Goal: Task Accomplishment & Management: Manage account settings

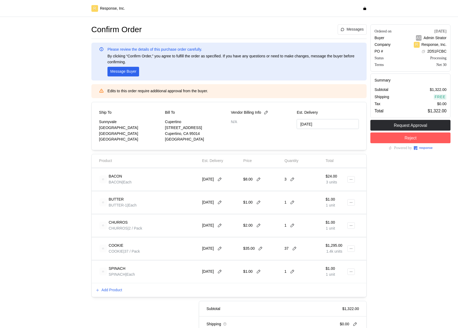
scroll to position [64, 0]
click at [222, 181] on icon at bounding box center [219, 179] width 5 height 5
click at [270, 173] on div "$8.00" at bounding box center [262, 179] width 38 height 15
click at [222, 179] on icon at bounding box center [219, 179] width 5 height 5
click at [249, 252] on button "31" at bounding box center [252, 253] width 10 height 10
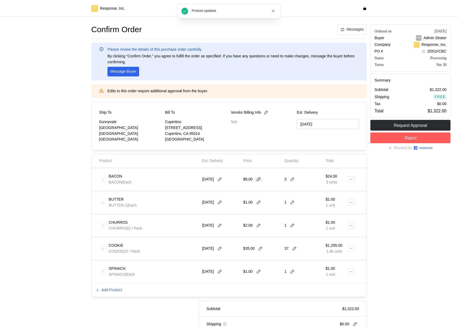
type input "[DATE]"
click at [259, 177] on icon at bounding box center [258, 179] width 5 height 5
type input "5"
click at [294, 180] on icon at bounding box center [292, 179] width 5 height 5
type input "1"
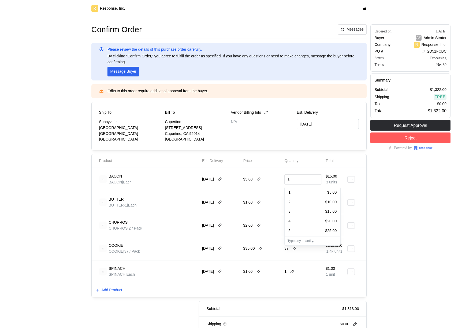
click at [368, 175] on div "Confirm Order Messages Please review the details of this purchase order careful…" at bounding box center [229, 194] width 279 height 342
click at [351, 180] on icon at bounding box center [351, 179] width 4 height 4
click at [333, 191] on p "Edit" at bounding box center [334, 191] width 34 height 6
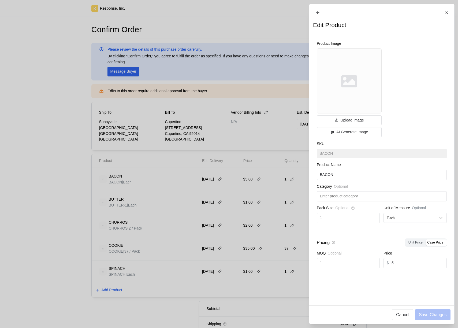
click at [214, 204] on div at bounding box center [229, 164] width 458 height 328
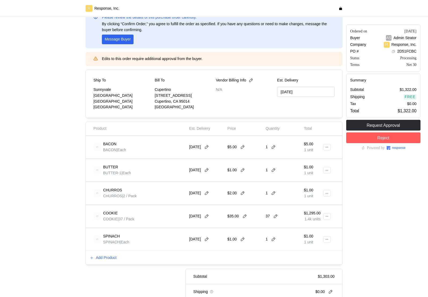
scroll to position [37, 0]
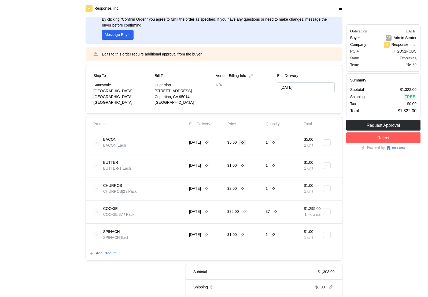
click at [244, 142] on icon at bounding box center [242, 142] width 5 height 5
type input "10"
click at [273, 144] on icon at bounding box center [273, 142] width 5 height 5
click at [275, 163] on div "2 $20.00" at bounding box center [293, 165] width 48 height 6
click at [108, 254] on p "Add Product" at bounding box center [106, 253] width 21 height 6
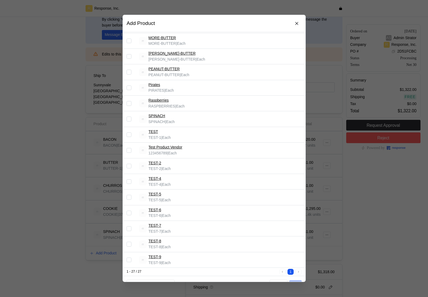
scroll to position [236, 0]
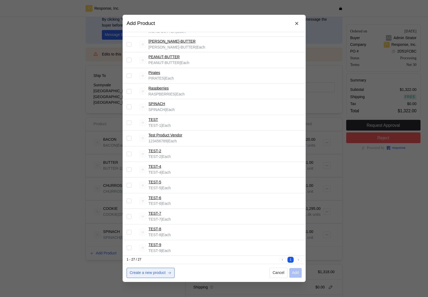
click at [147, 272] on p "Create a new product" at bounding box center [147, 273] width 36 height 6
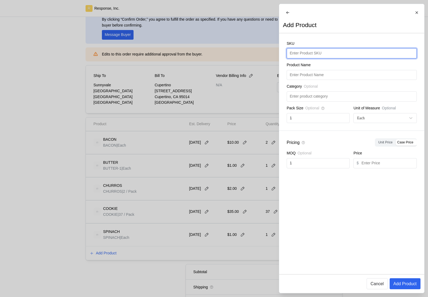
click at [311, 57] on input "text" at bounding box center [352, 54] width 124 height 10
type input "POPCORN"
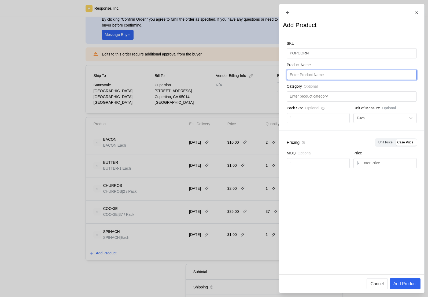
click at [306, 78] on input "text" at bounding box center [352, 75] width 124 height 10
paste input "POPCORN"
type input "POPCORN"
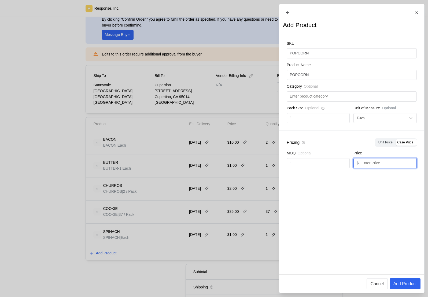
click at [379, 168] on input "text" at bounding box center [387, 163] width 52 height 10
type input "1"
click at [404, 283] on p "Add Product" at bounding box center [404, 283] width 23 height 7
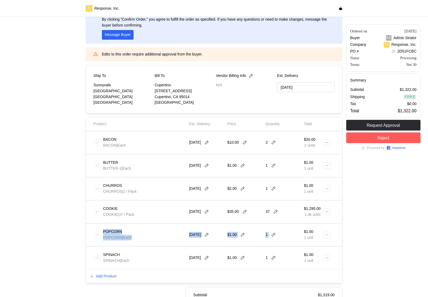
drag, startPoint x: 133, startPoint y: 228, endPoint x: 318, endPoint y: 228, distance: 185.2
click at [317, 228] on div "POPCORN POPCORN | Each [DATE] $1.00 1 $1.00 1 unit" at bounding box center [213, 234] width 245 height 19
click at [295, 235] on div "1" at bounding box center [282, 234] width 35 height 15
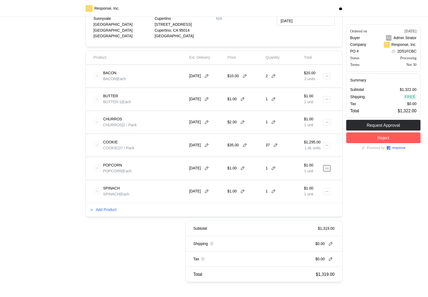
click at [324, 168] on button at bounding box center [327, 168] width 8 height 6
click at [313, 176] on button "Edit" at bounding box center [307, 180] width 43 height 10
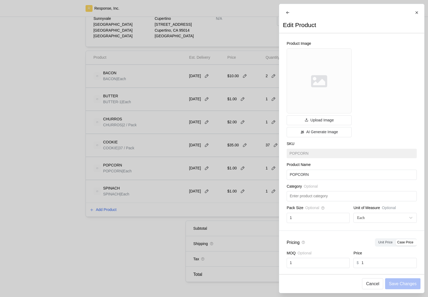
click at [240, 170] on div at bounding box center [214, 148] width 428 height 297
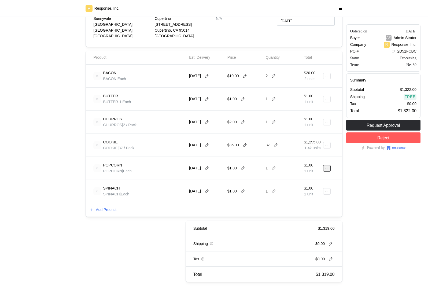
click at [329, 167] on button at bounding box center [327, 168] width 8 height 6
click at [294, 181] on p "Edit" at bounding box center [309, 180] width 34 height 6
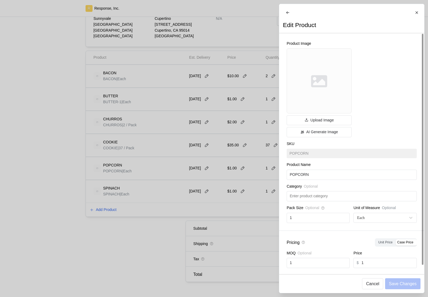
click at [223, 166] on div at bounding box center [214, 148] width 428 height 297
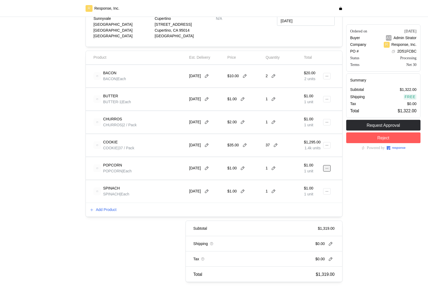
click at [326, 168] on icon at bounding box center [327, 168] width 4 height 4
click at [310, 178] on p "Edit" at bounding box center [309, 180] width 34 height 6
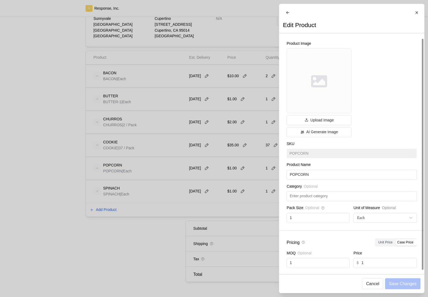
scroll to position [5, 0]
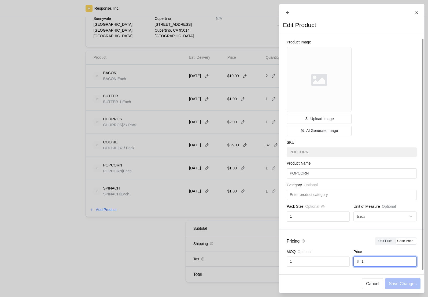
click at [367, 260] on input "1" at bounding box center [387, 262] width 52 height 10
click at [173, 184] on div at bounding box center [214, 148] width 428 height 297
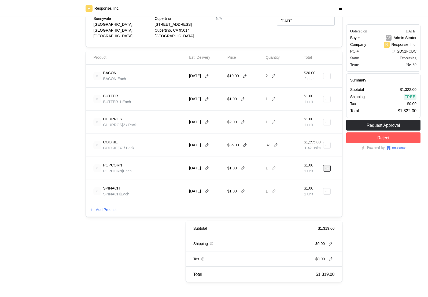
click at [326, 170] on button at bounding box center [327, 168] width 8 height 6
click at [356, 171] on div "Ordered on [DATE] Buyer AS Admin Strator Company R Response, Inc. PO # 2D51FCBC…" at bounding box center [383, 101] width 78 height 365
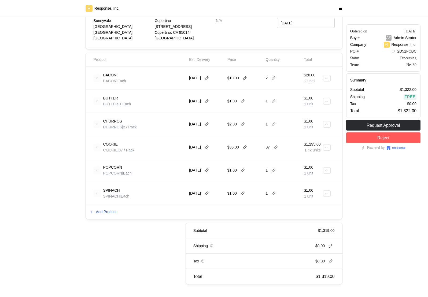
click at [105, 210] on p "Add Product" at bounding box center [106, 212] width 21 height 6
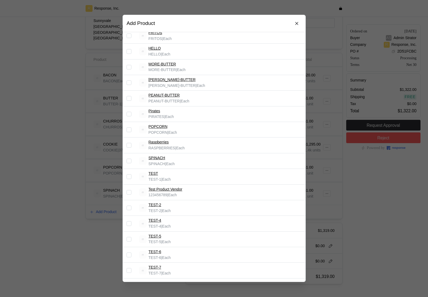
scroll to position [252, 0]
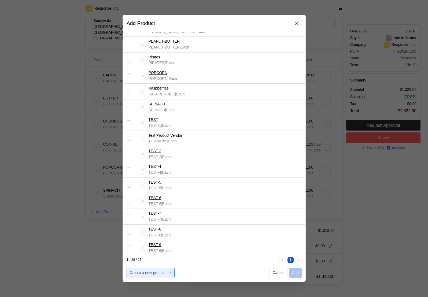
click at [148, 274] on p "Create a new product" at bounding box center [147, 273] width 36 height 6
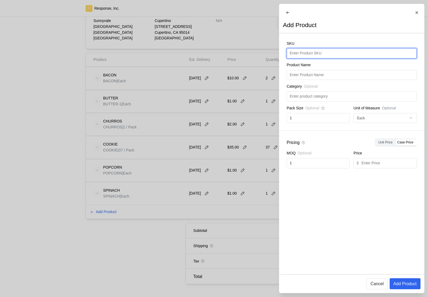
click at [316, 58] on input "text" at bounding box center [352, 54] width 124 height 10
type input "1603417"
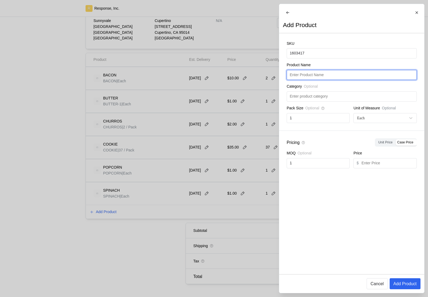
click at [304, 79] on input "text" at bounding box center [352, 75] width 124 height 10
paste input "12 X 15-1/2 WHITE POLY MAILER"
type input "12 X 15-1/2 WHITE POLY MAILER"
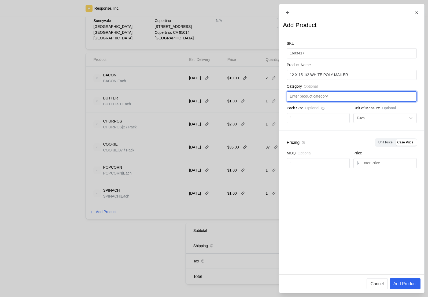
click at [301, 100] on input "text" at bounding box center [352, 97] width 124 height 10
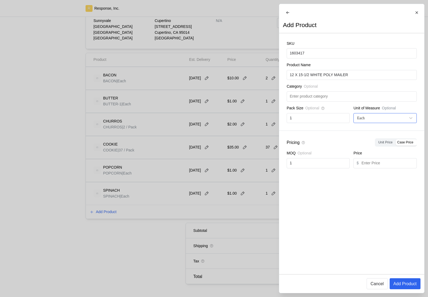
drag, startPoint x: 369, startPoint y: 129, endPoint x: 369, endPoint y: 125, distance: 3.8
click at [369, 128] on div "SKU 1603417 Product Name 12 X 15-1/2 WHITE POLY MAILER Category Optional Pack S…" at bounding box center [351, 82] width 145 height 98
click at [369, 121] on div "Each" at bounding box center [381, 118] width 51 height 6
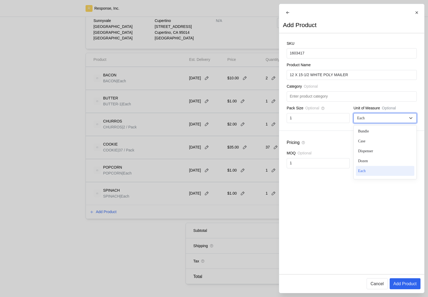
click at [386, 106] on div "SKU 1603417 Product Name 12 X 15-1/2 WHITE POLY MAILER Category Optional Pack S…" at bounding box center [351, 82] width 145 height 98
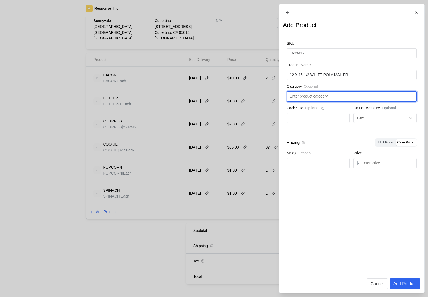
click at [350, 99] on input "text" at bounding box center [352, 97] width 124 height 10
paste input ":09 Tear-Resistant Poly Mailers"
drag, startPoint x: 346, startPoint y: 100, endPoint x: 278, endPoint y: 98, distance: 68.4
click at [311, 98] on input ":09 Tear-Resistant Poly Mailers" at bounding box center [352, 97] width 124 height 10
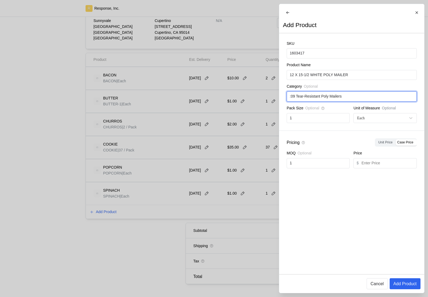
click at [296, 99] on input ":09 Tear-Resistant Poly Mailers" at bounding box center [352, 97] width 124 height 10
type input "Tear-Resistant Poly Mailers"
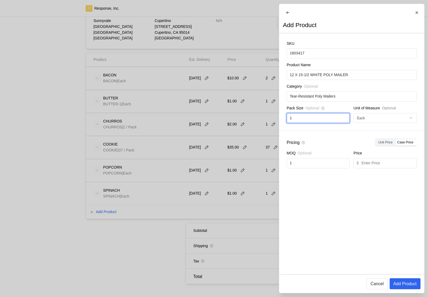
click at [314, 121] on input "1" at bounding box center [318, 118] width 57 height 10
type input "500"
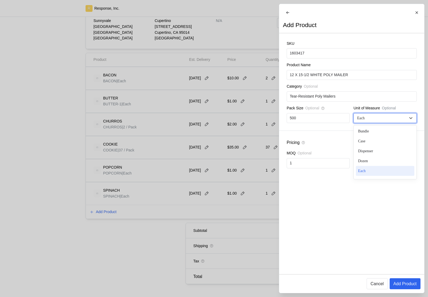
click at [375, 120] on div "Each" at bounding box center [381, 118] width 51 height 6
click at [370, 146] on div "Case" at bounding box center [385, 141] width 58 height 10
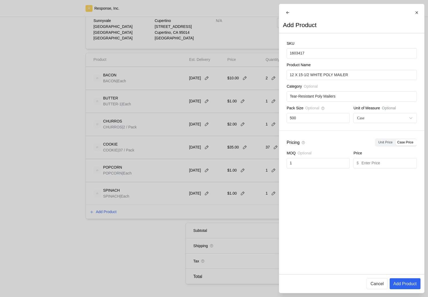
click at [346, 143] on div "Pricing Unit Price Case Price" at bounding box center [352, 142] width 130 height 8
click at [388, 121] on div "Case" at bounding box center [381, 118] width 51 height 6
click at [387, 121] on div "Case" at bounding box center [381, 118] width 51 height 6
click at [334, 136] on div "Pricing Unit Price Case Price MOQ Optional 1 Price $" at bounding box center [351, 153] width 145 height 45
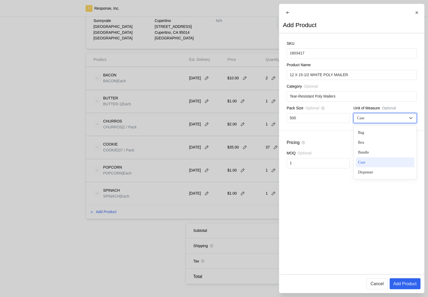
click at [379, 118] on div "Case" at bounding box center [384, 118] width 63 height 10
click at [393, 107] on div "SKU 1603417 Product Name 12 X 15-1/2 WHITE POLY MAILER Category Optional Tear-R…" at bounding box center [351, 82] width 145 height 98
click at [358, 121] on div at bounding box center [360, 118] width 8 height 6
click at [324, 143] on div "Pricing Unit Price Case Price" at bounding box center [352, 142] width 130 height 8
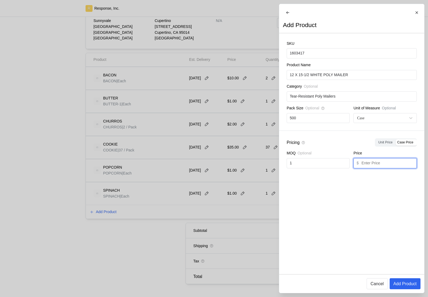
click at [362, 168] on input "text" at bounding box center [387, 163] width 52 height 10
type input "92"
click at [340, 196] on div "SKU 1603417 Product Name 12 X 15-1/2 WHITE POLY MAILER Category Optional Tear-R…" at bounding box center [351, 153] width 145 height 241
click at [400, 283] on p "Add Product" at bounding box center [404, 283] width 23 height 7
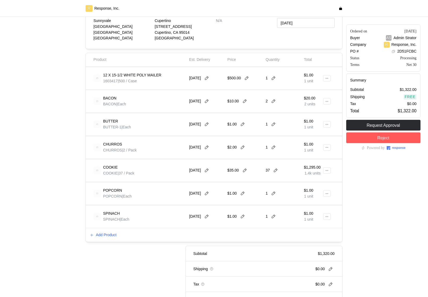
click at [97, 78] on img at bounding box center [97, 78] width 8 height 8
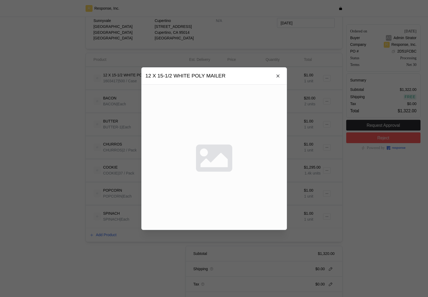
click at [97, 78] on div at bounding box center [214, 148] width 428 height 297
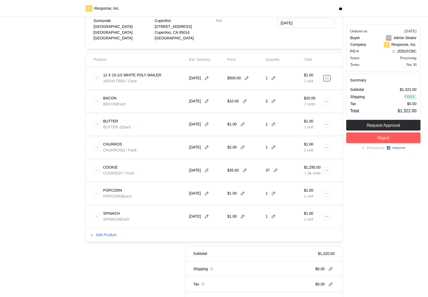
click at [327, 81] on button at bounding box center [327, 78] width 8 height 6
click at [308, 88] on p "Edit" at bounding box center [309, 90] width 34 height 6
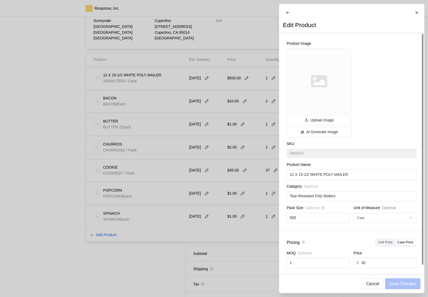
click at [248, 109] on div at bounding box center [214, 148] width 428 height 297
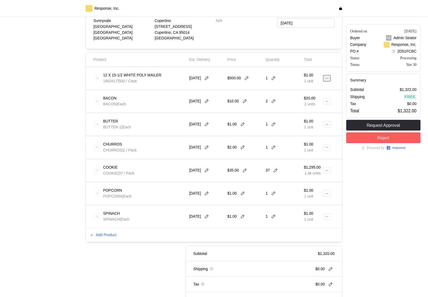
click at [324, 77] on button at bounding box center [327, 78] width 8 height 6
click at [319, 90] on p "Edit" at bounding box center [309, 90] width 34 height 6
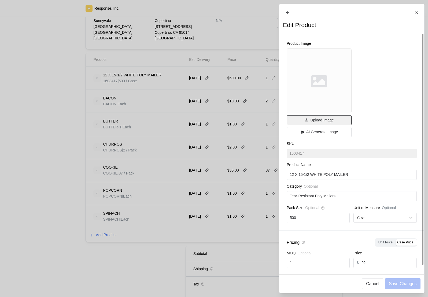
click at [315, 123] on p "Upload Image" at bounding box center [321, 120] width 23 height 6
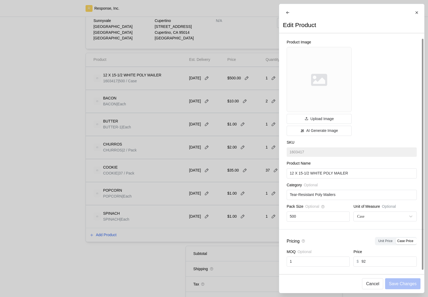
click at [315, 233] on div "Pricing Unit Price Case Price MOQ Optional 1 Price $ 92" at bounding box center [351, 251] width 145 height 45
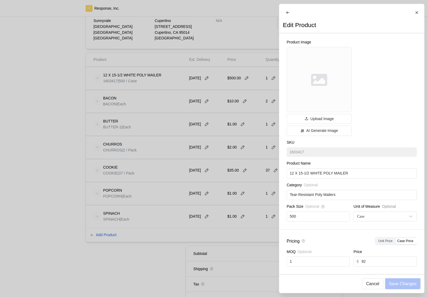
click at [181, 233] on div at bounding box center [214, 148] width 428 height 297
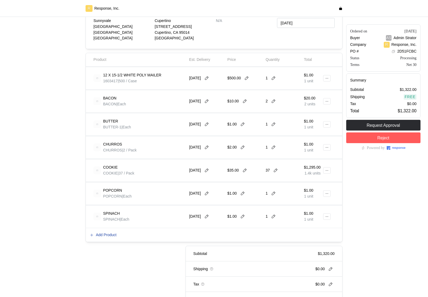
click at [113, 235] on p "Add Product" at bounding box center [106, 235] width 21 height 6
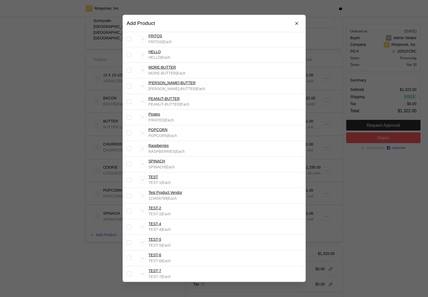
scroll to position [267, 0]
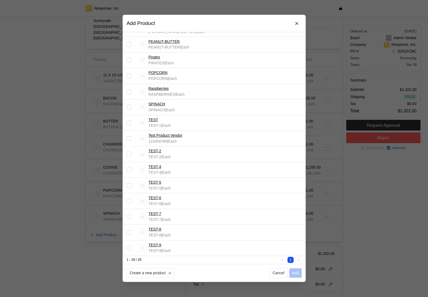
click at [96, 270] on div at bounding box center [214, 148] width 428 height 297
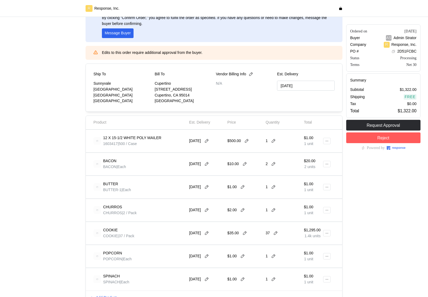
scroll to position [0, 0]
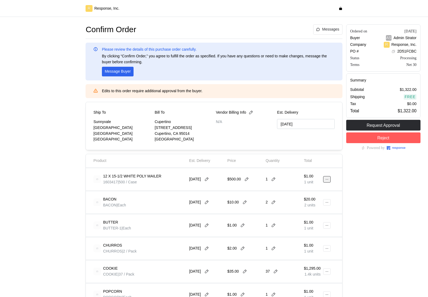
click at [328, 180] on icon at bounding box center [327, 179] width 4 height 4
click at [311, 189] on p "Edit" at bounding box center [309, 191] width 34 height 6
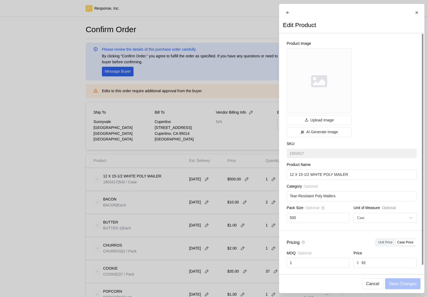
click at [184, 174] on div at bounding box center [214, 148] width 428 height 297
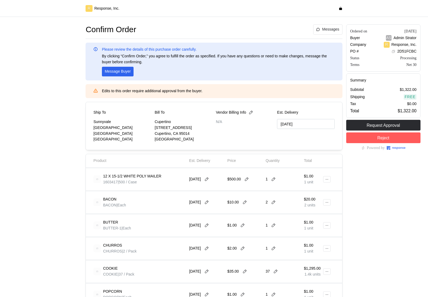
click at [58, 162] on div at bounding box center [45, 217] width 78 height 388
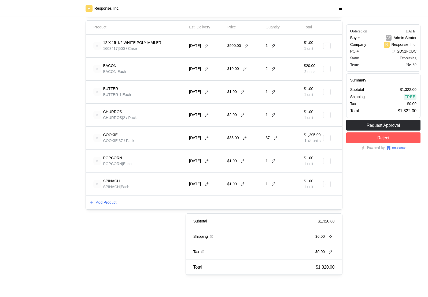
scroll to position [141, 0]
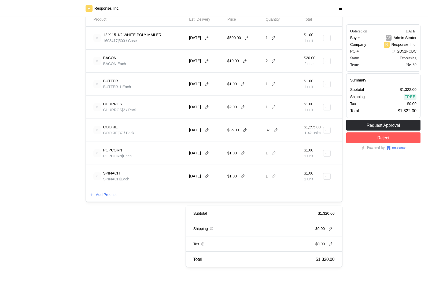
click at [67, 216] on div at bounding box center [45, 75] width 78 height 388
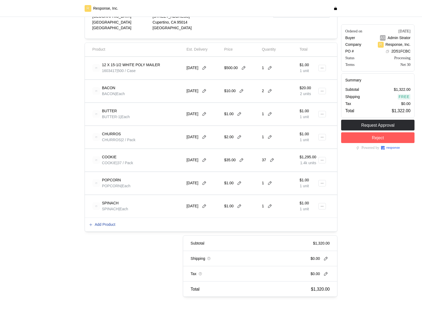
scroll to position [123, 0]
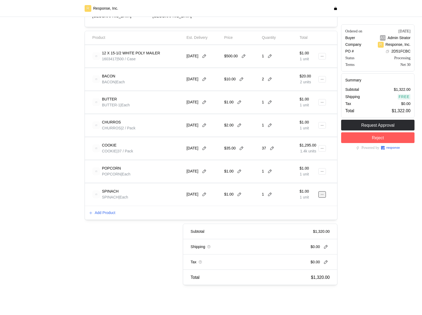
click at [324, 194] on icon at bounding box center [323, 195] width 4 height 4
click at [310, 203] on button "Edit" at bounding box center [302, 206] width 43 height 10
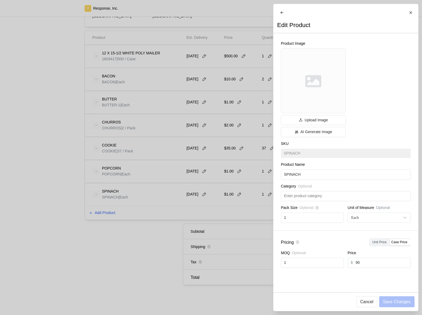
click at [142, 278] on div at bounding box center [211, 157] width 422 height 315
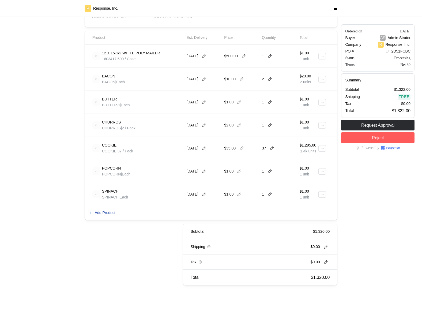
click at [96, 215] on p "Add Product" at bounding box center [105, 213] width 21 height 6
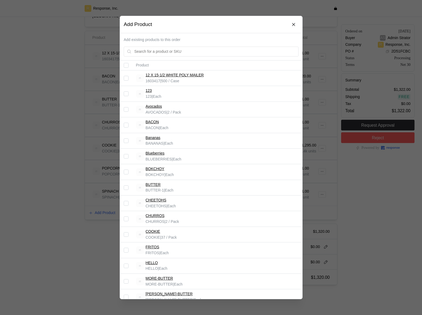
scroll to position [251, 0]
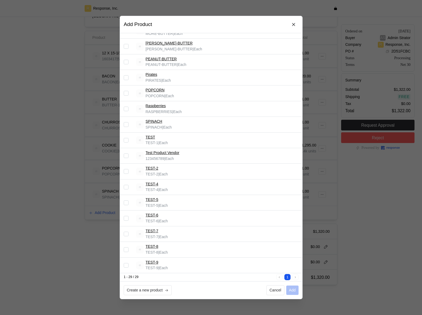
click at [46, 243] on div at bounding box center [211, 157] width 422 height 315
